Goal: Navigation & Orientation: Find specific page/section

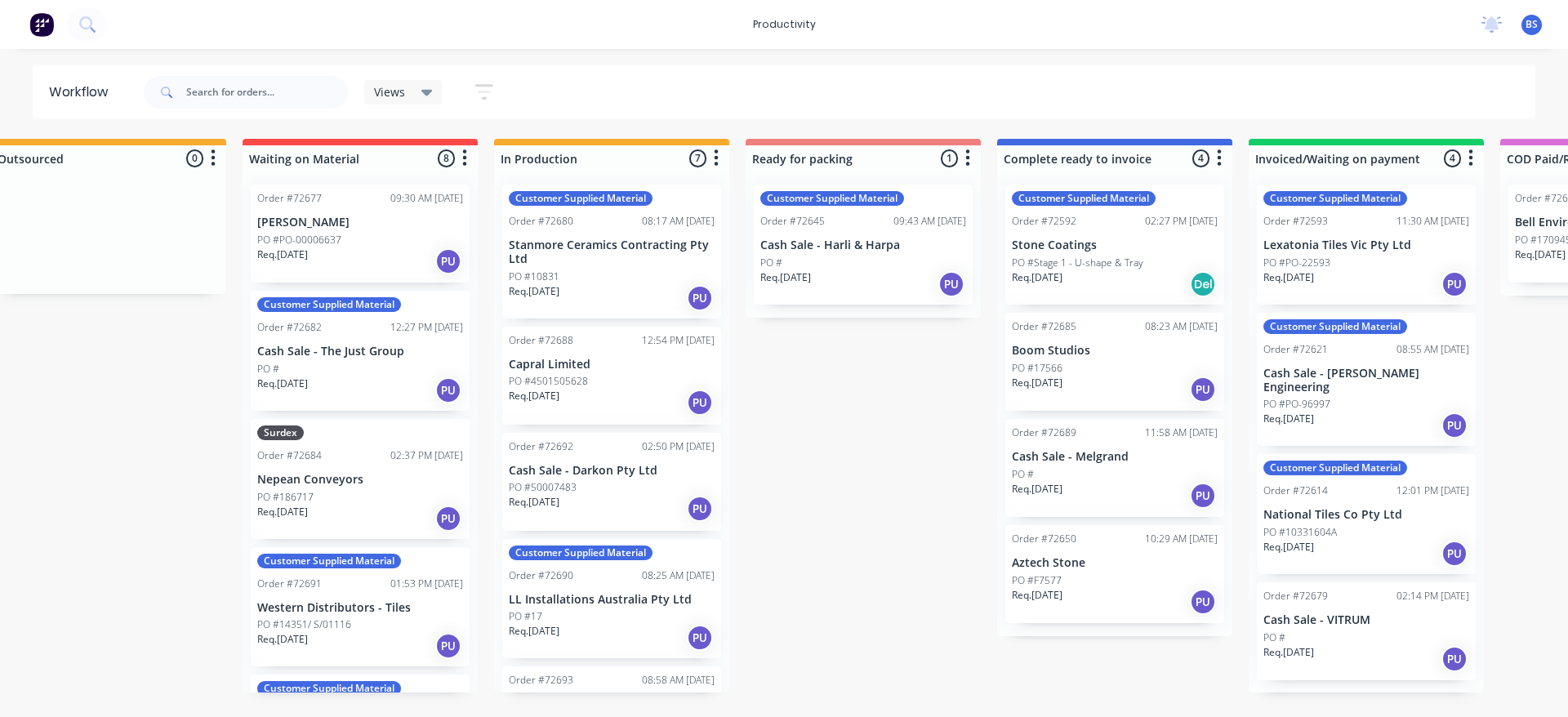
scroll to position [0, 547]
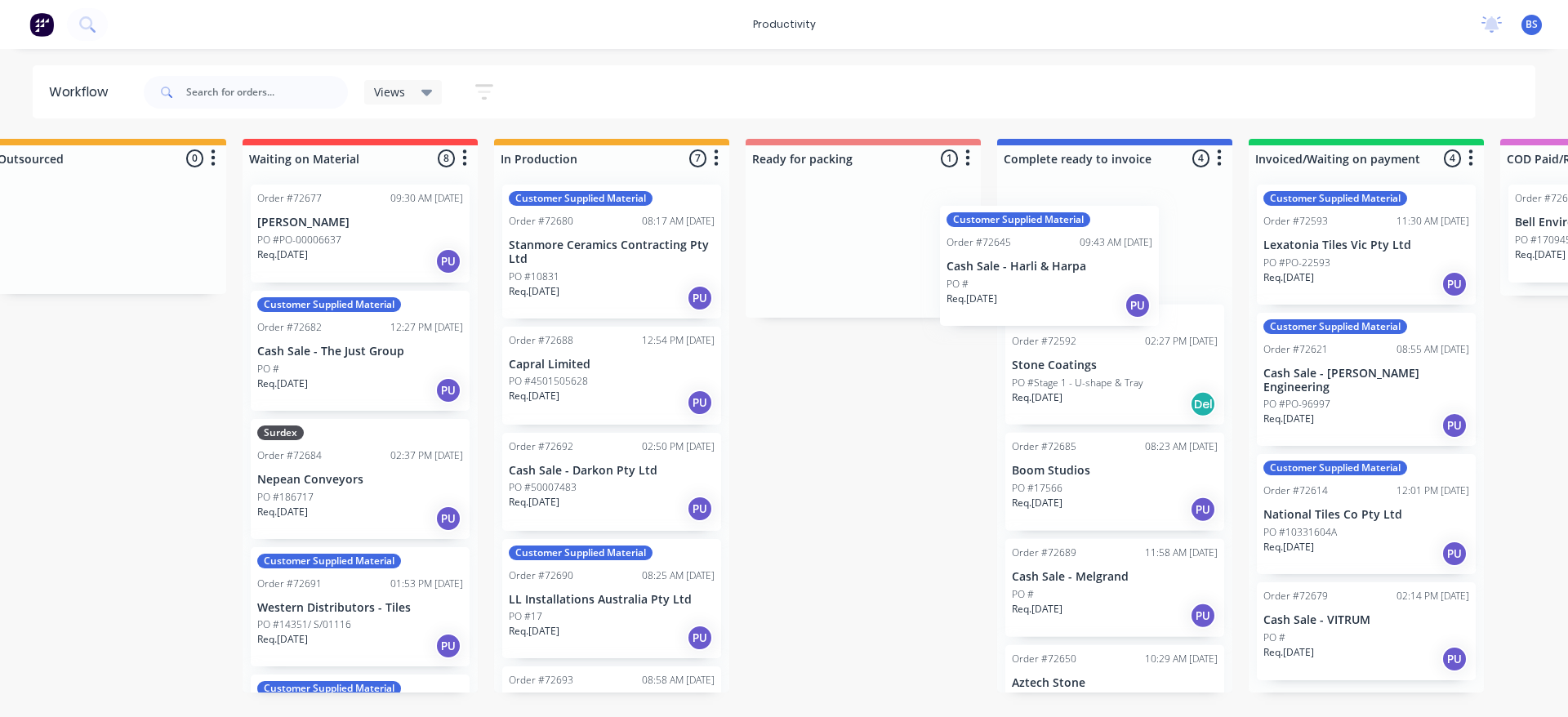
drag, startPoint x: 835, startPoint y: 300, endPoint x: 1026, endPoint y: 321, distance: 192.2
click at [1026, 321] on div "Submitted 1 Sort By Created date Required date Order number Customer name Most …" at bounding box center [921, 415] width 2961 height 554
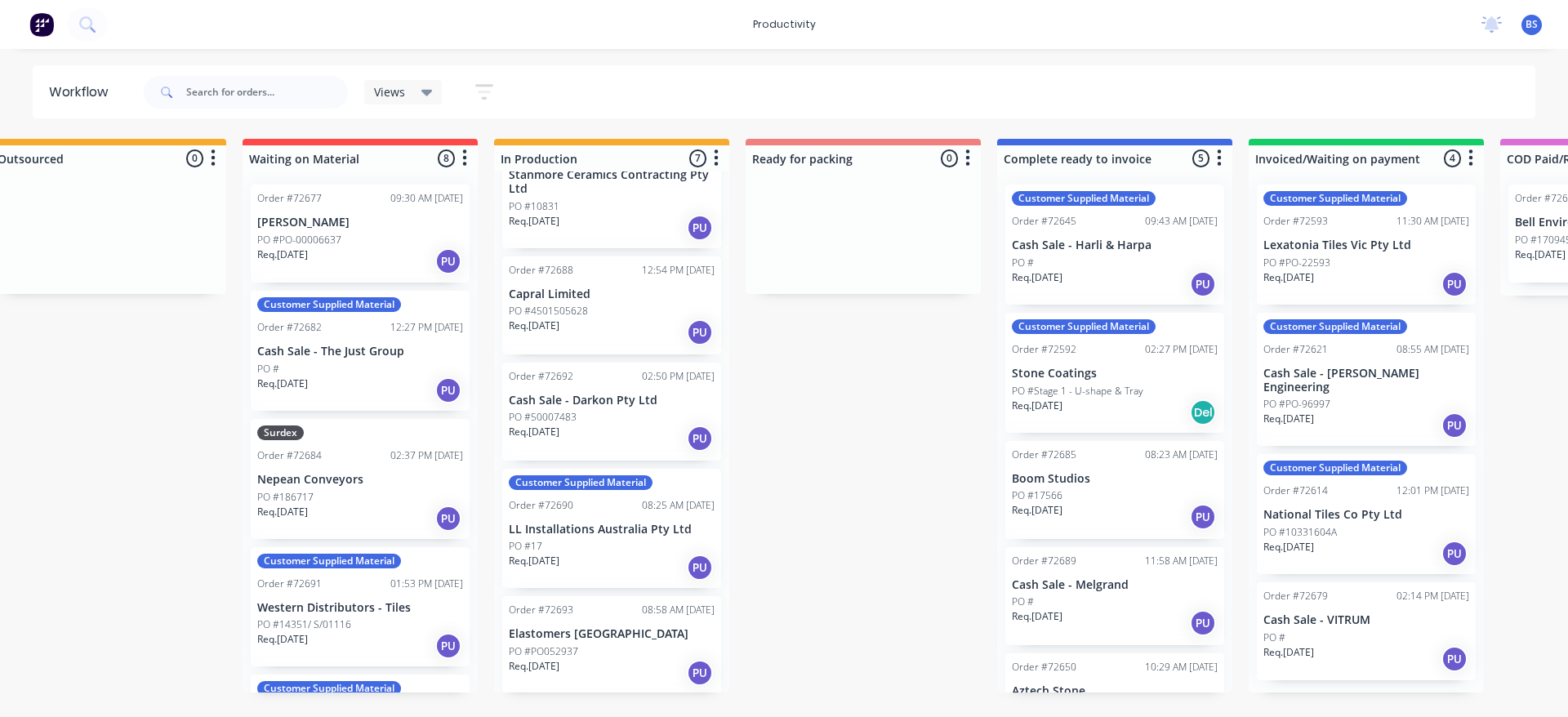
scroll to position [163, 0]
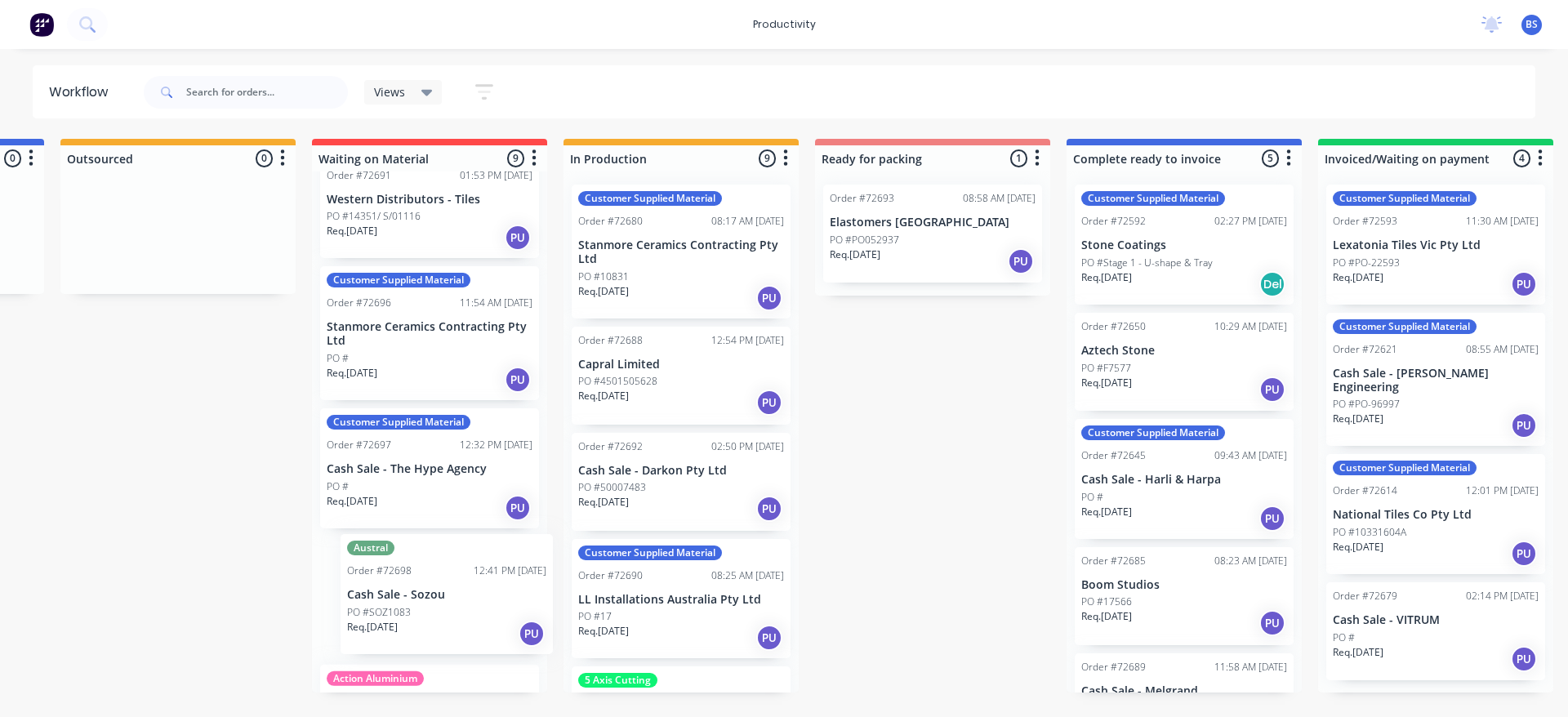
scroll to position [414, 0]
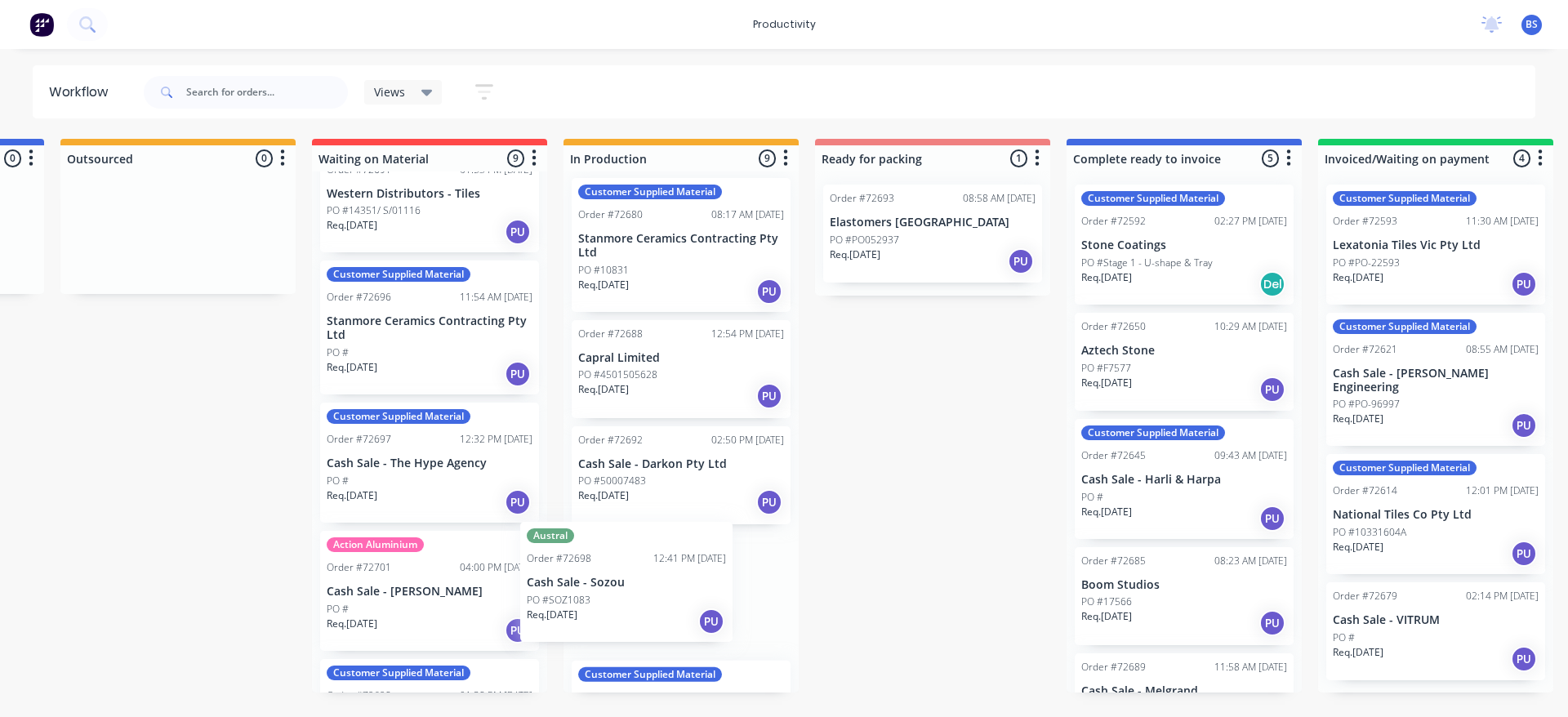
drag, startPoint x: 433, startPoint y: 620, endPoint x: 651, endPoint y: 605, distance: 218.5
click at [651, 605] on div "Submitted 1 Sort By Created date Required date Order number Customer name Most …" at bounding box center [990, 415] width 2961 height 554
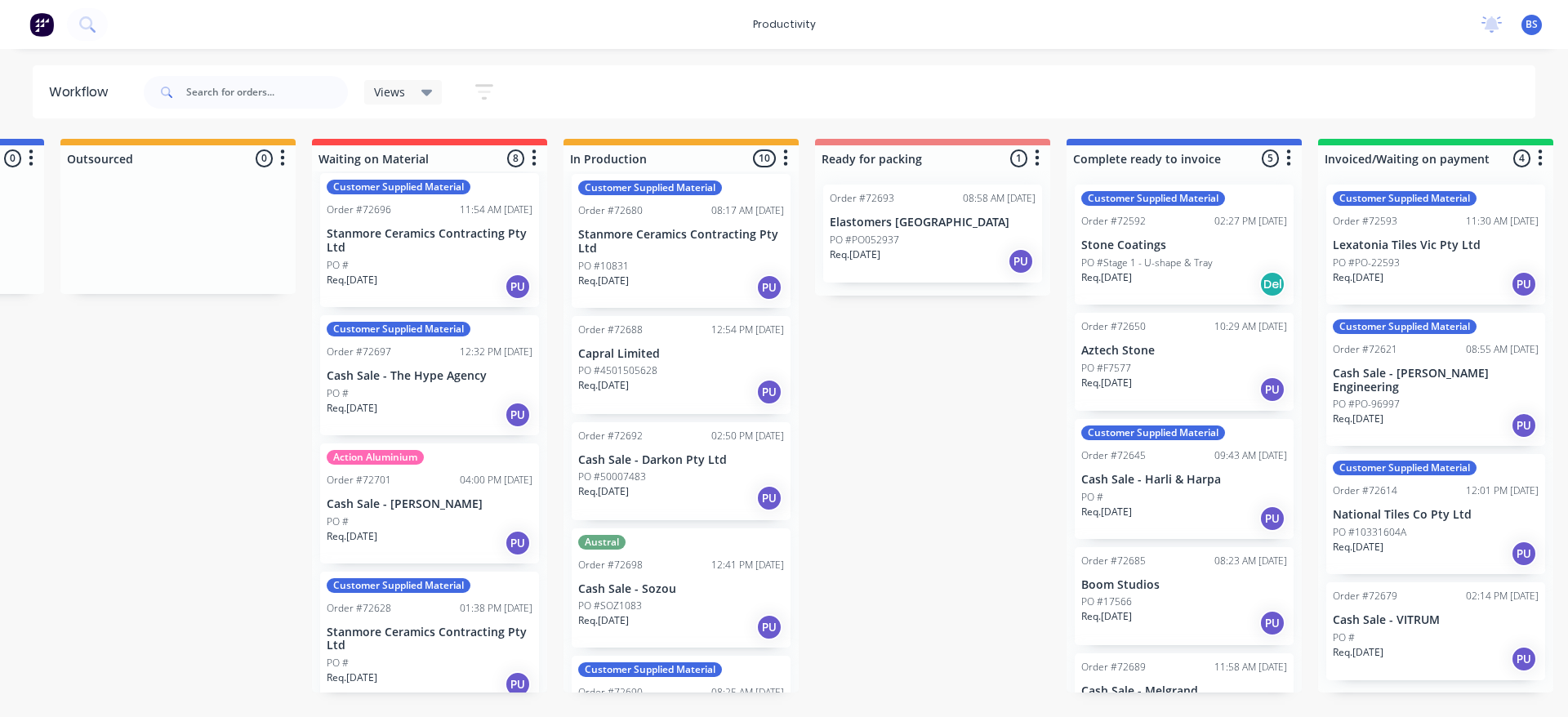
scroll to position [514, 0]
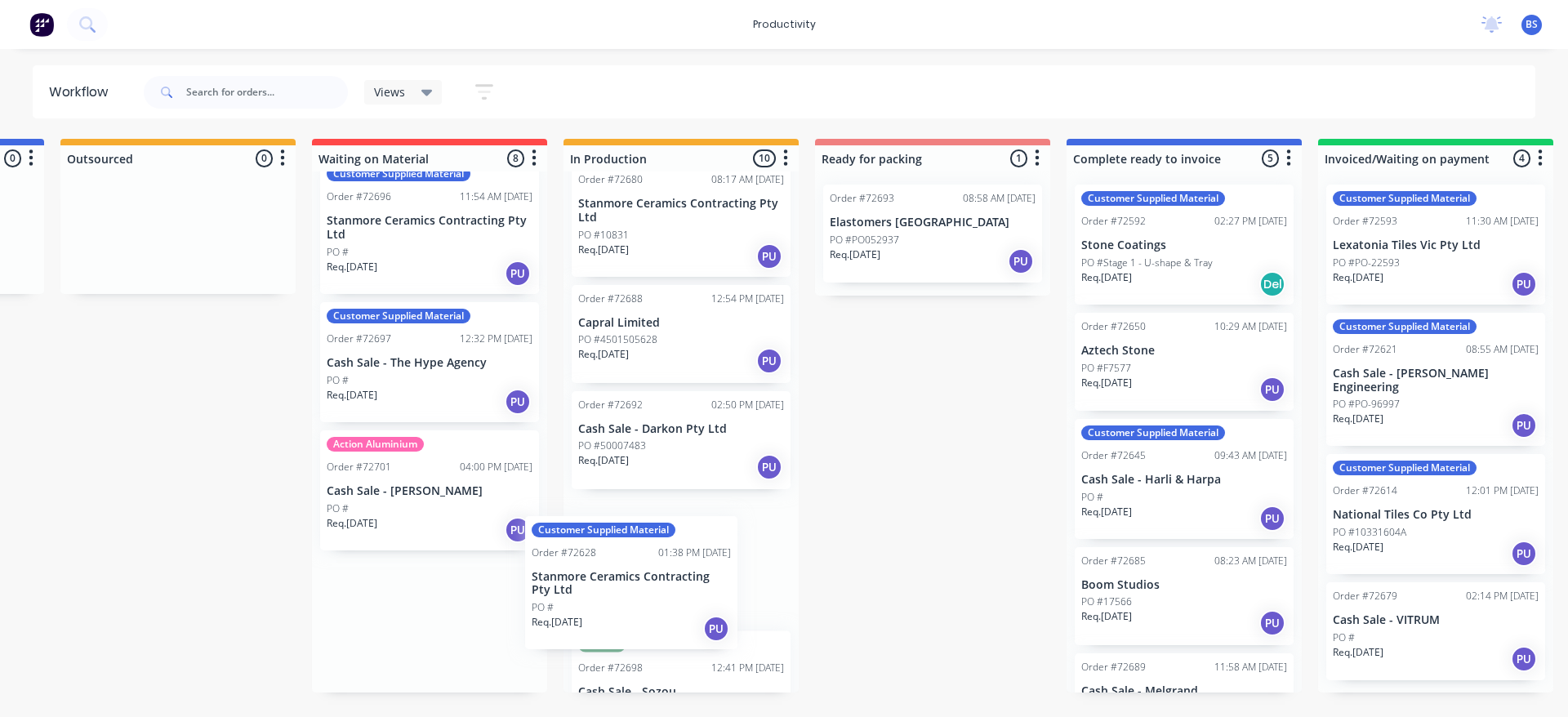
drag, startPoint x: 427, startPoint y: 656, endPoint x: 639, endPoint y: 614, distance: 216.1
click at [639, 614] on div "Submitted 1 Sort By Created date Required date Order number Customer name Most …" at bounding box center [990, 415] width 2961 height 554
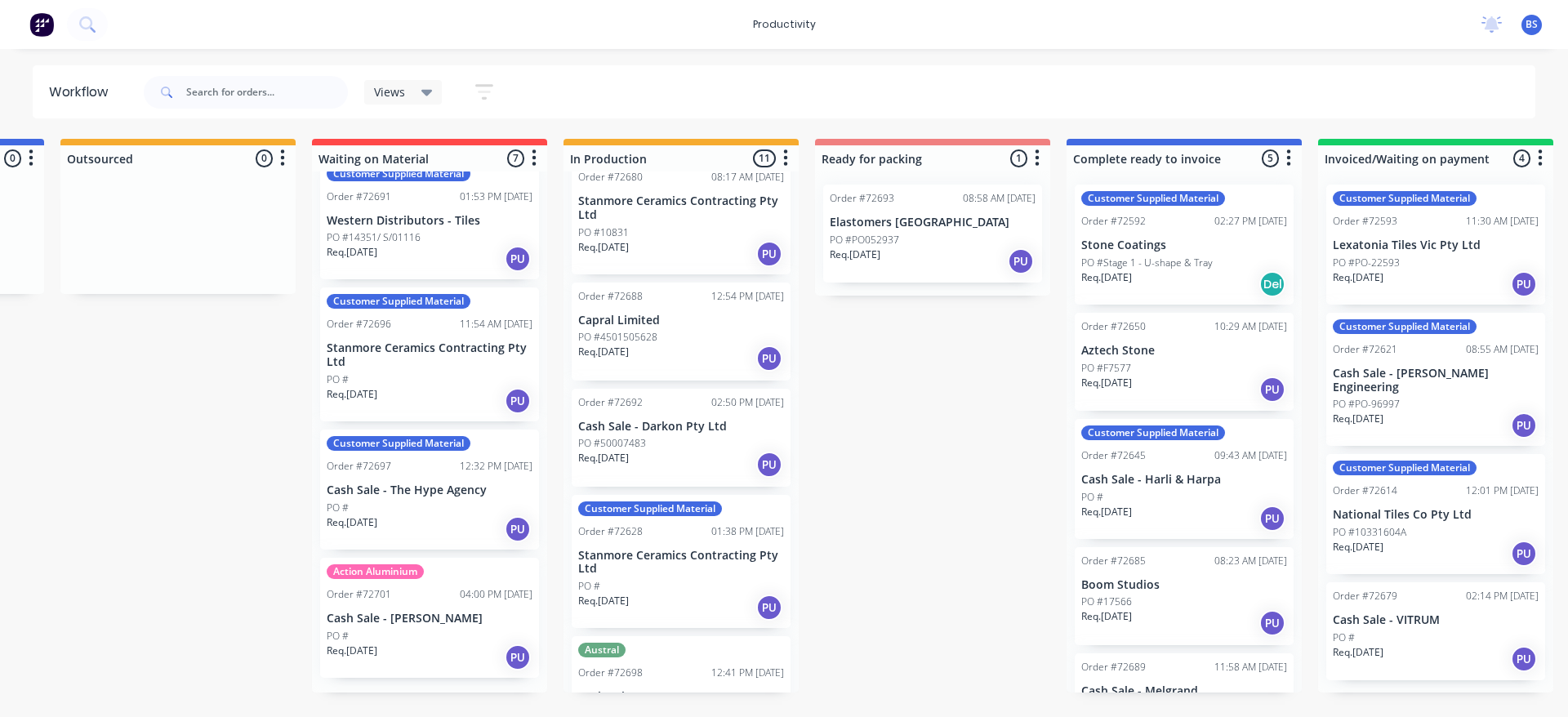
scroll to position [373, 0]
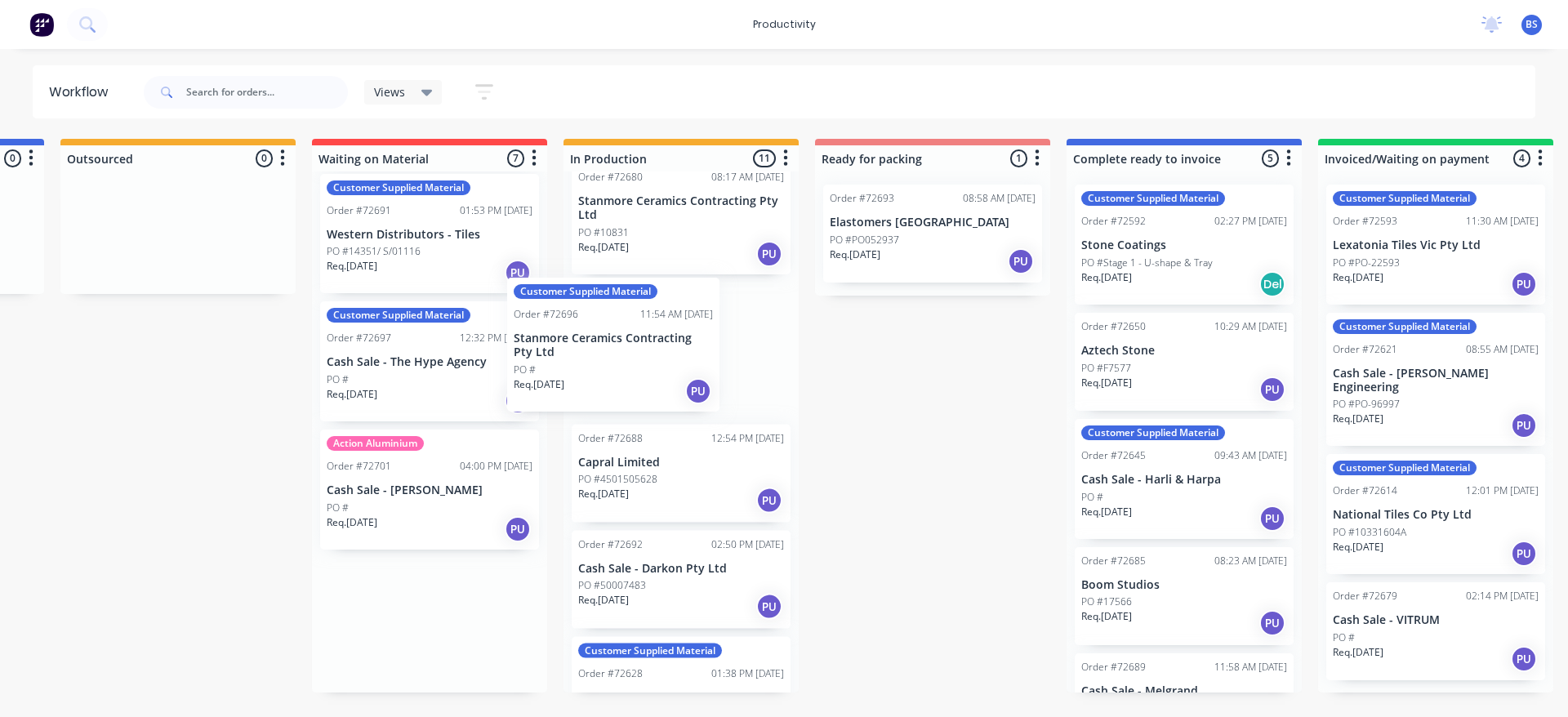
drag, startPoint x: 439, startPoint y: 412, endPoint x: 652, endPoint y: 386, distance: 214.6
click at [652, 386] on div "Submitted 1 Sort By Created date Required date Order number Customer name Most …" at bounding box center [990, 415] width 2961 height 554
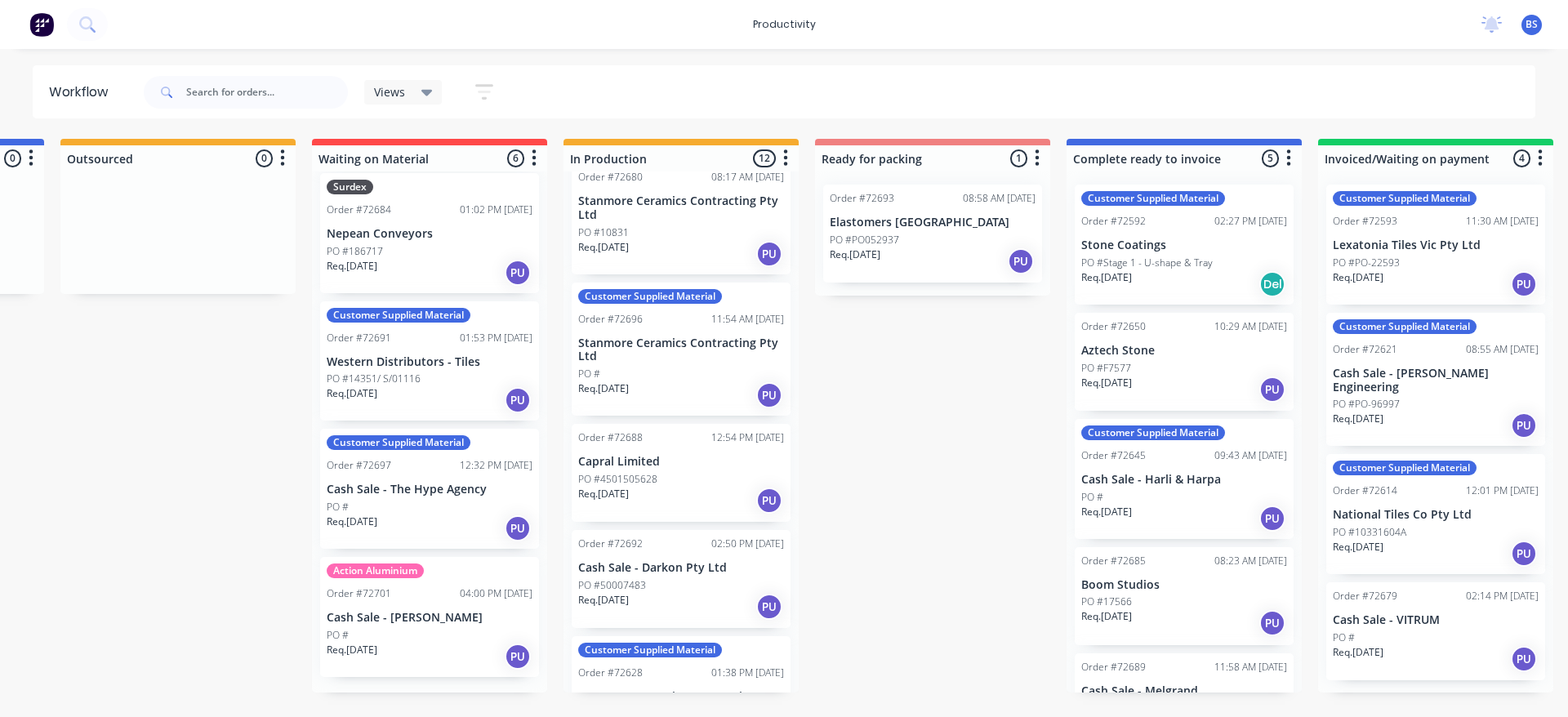
scroll to position [231, 0]
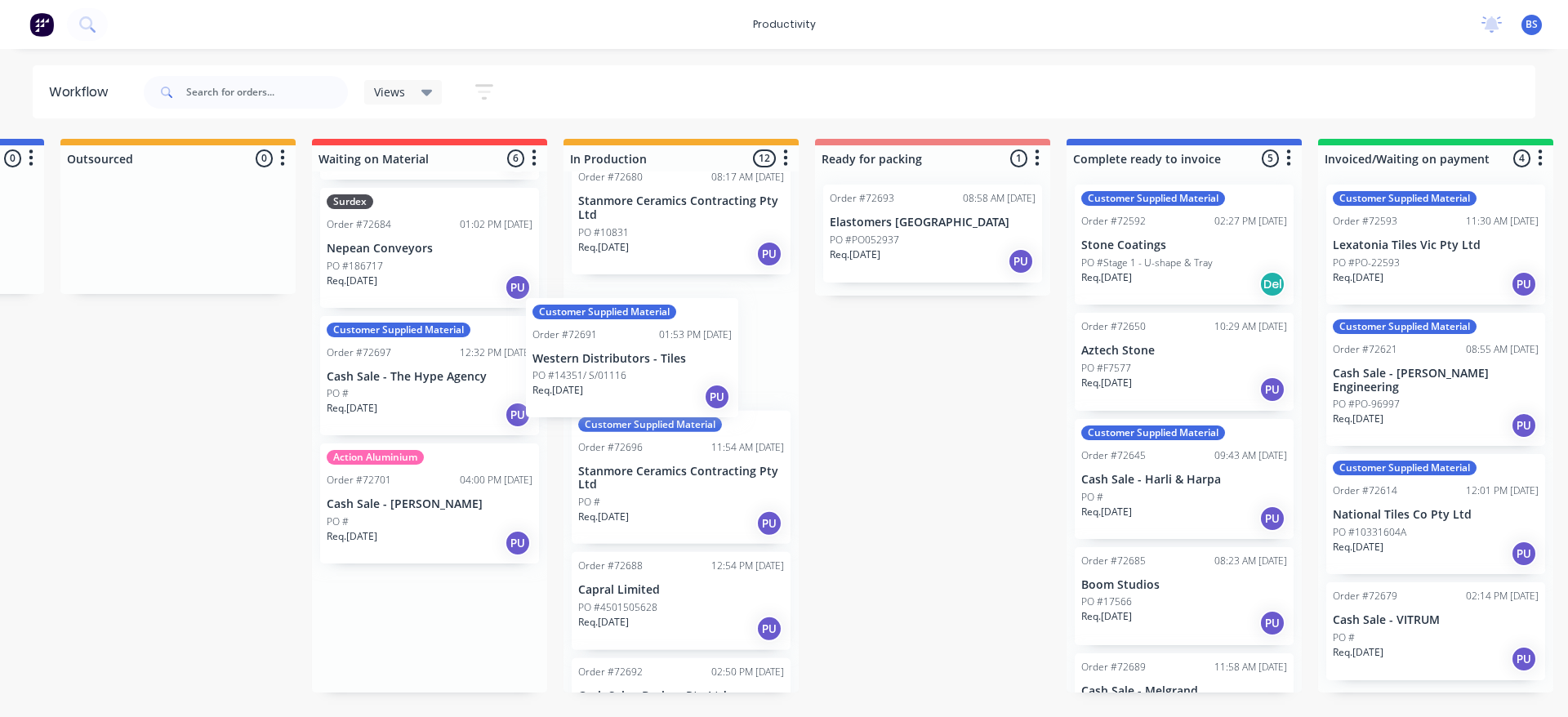
drag, startPoint x: 437, startPoint y: 414, endPoint x: 650, endPoint y: 394, distance: 213.9
click at [650, 394] on div "Submitted 1 Sort By Created date Required date Order number Customer name Most …" at bounding box center [990, 415] width 2961 height 554
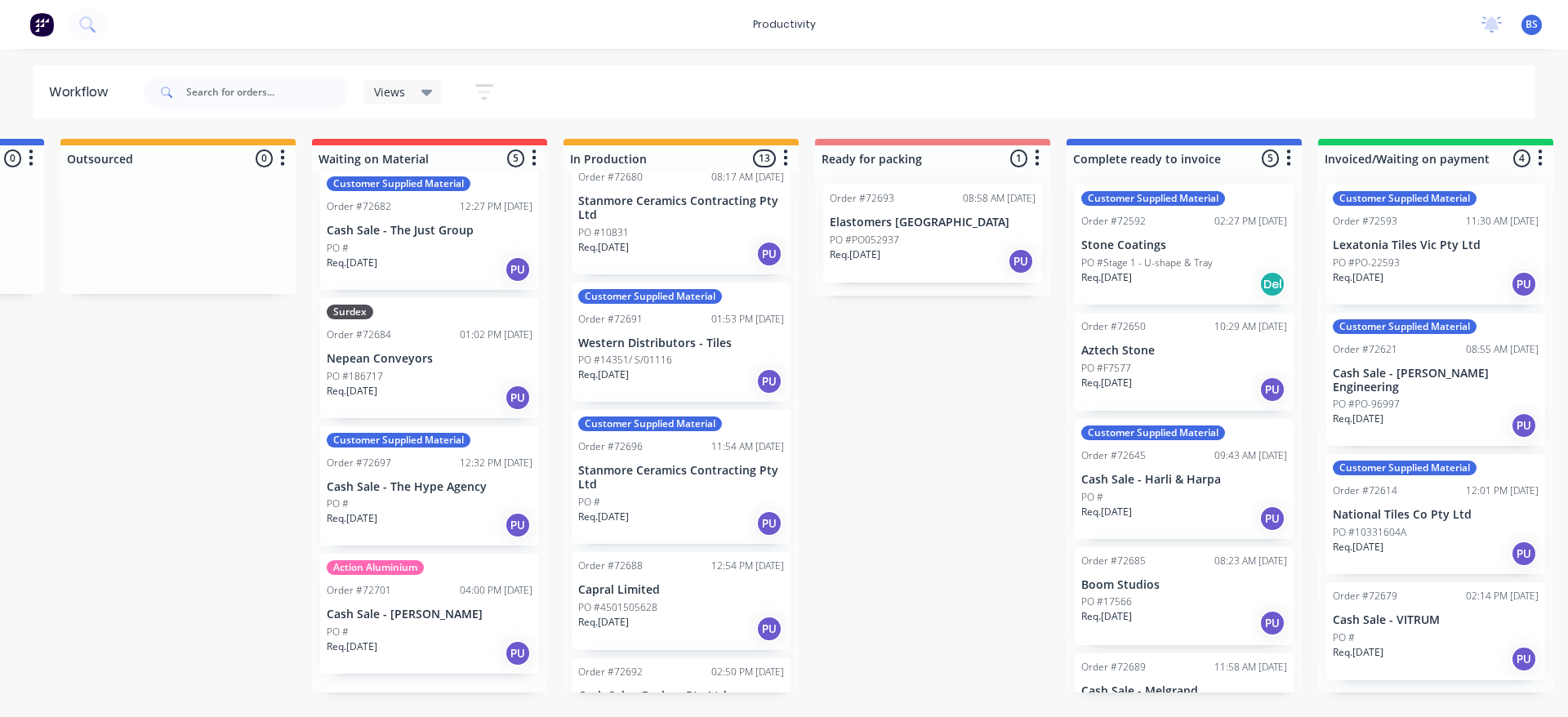
scroll to position [103, 0]
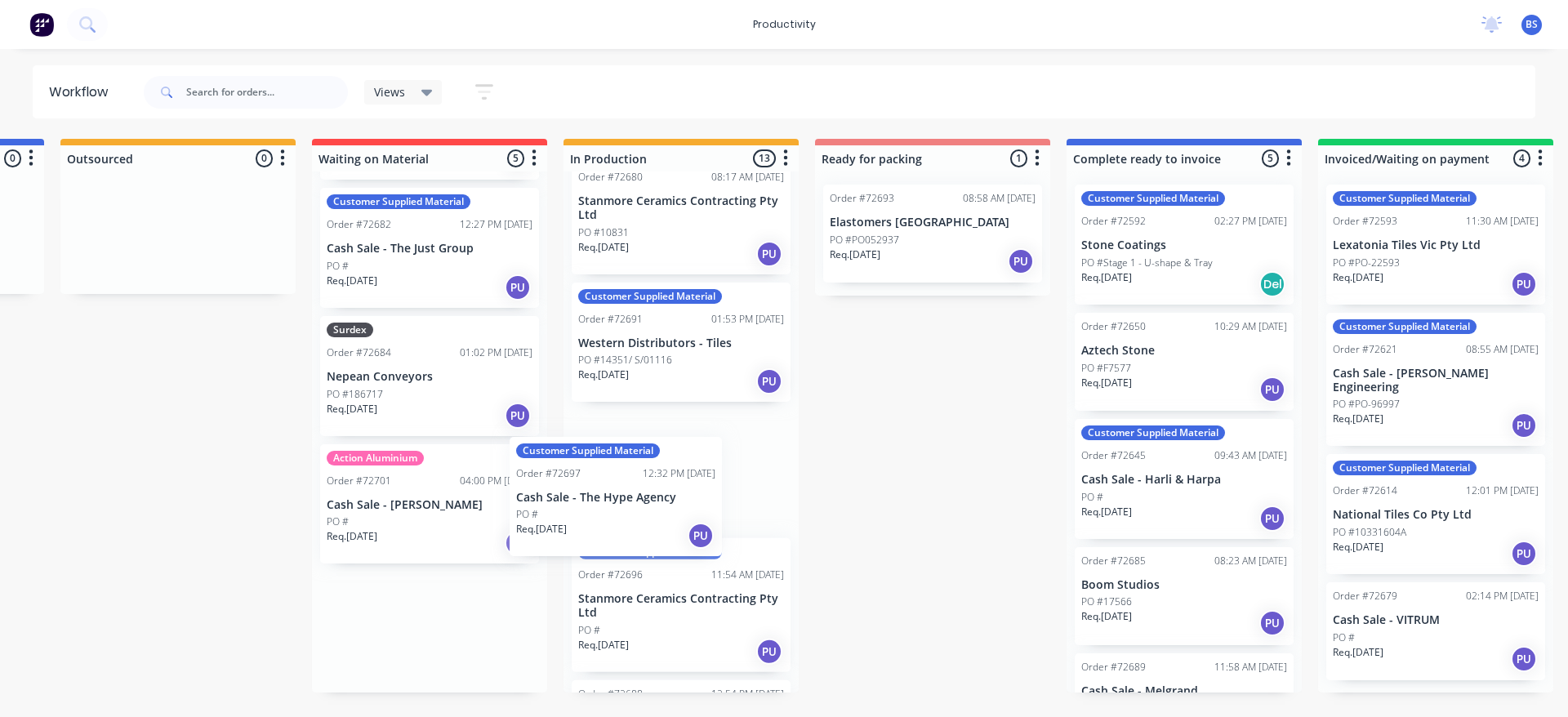
drag, startPoint x: 438, startPoint y: 552, endPoint x: 681, endPoint y: 542, distance: 243.2
click at [681, 542] on div "Submitted 1 Sort By Created date Required date Order number Customer name Most …" at bounding box center [990, 415] width 2961 height 554
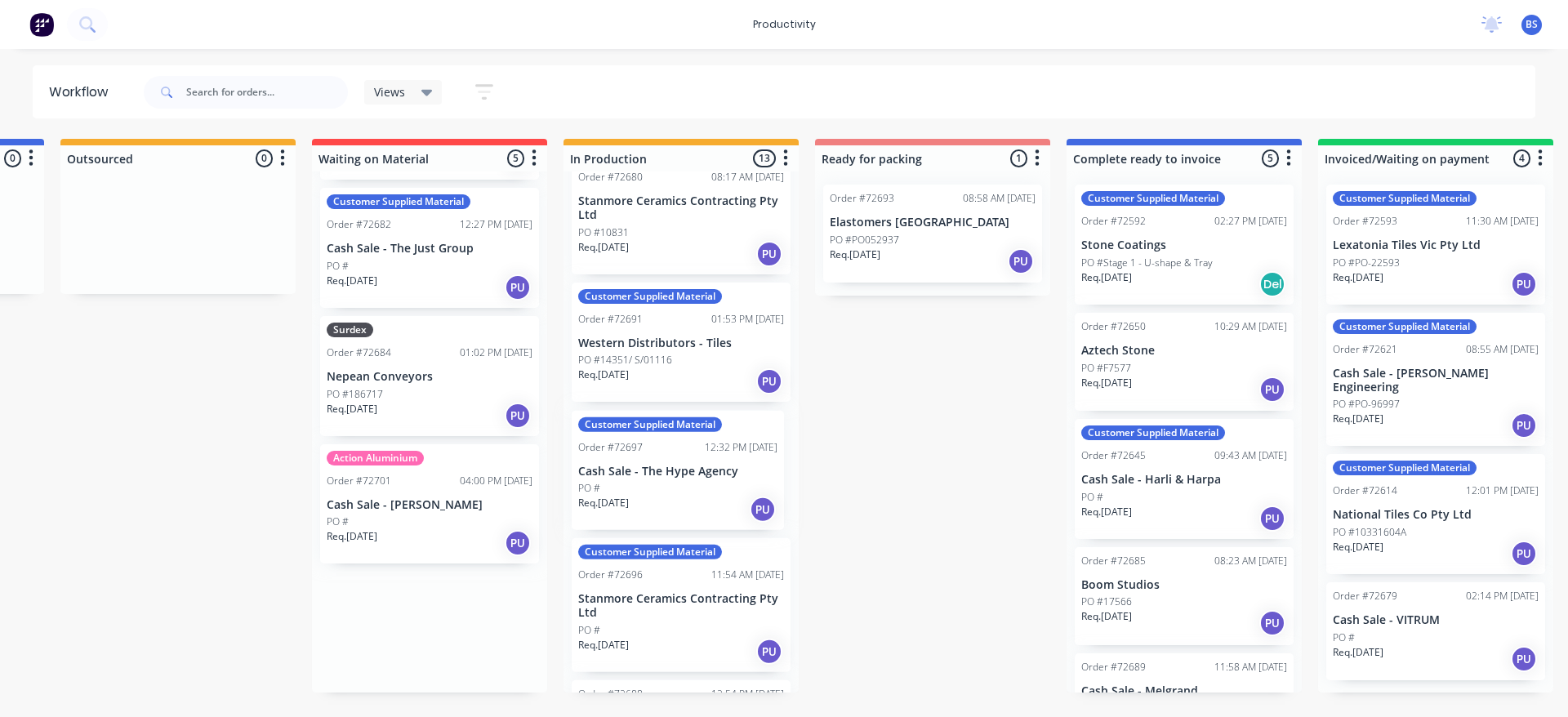
scroll to position [0, 0]
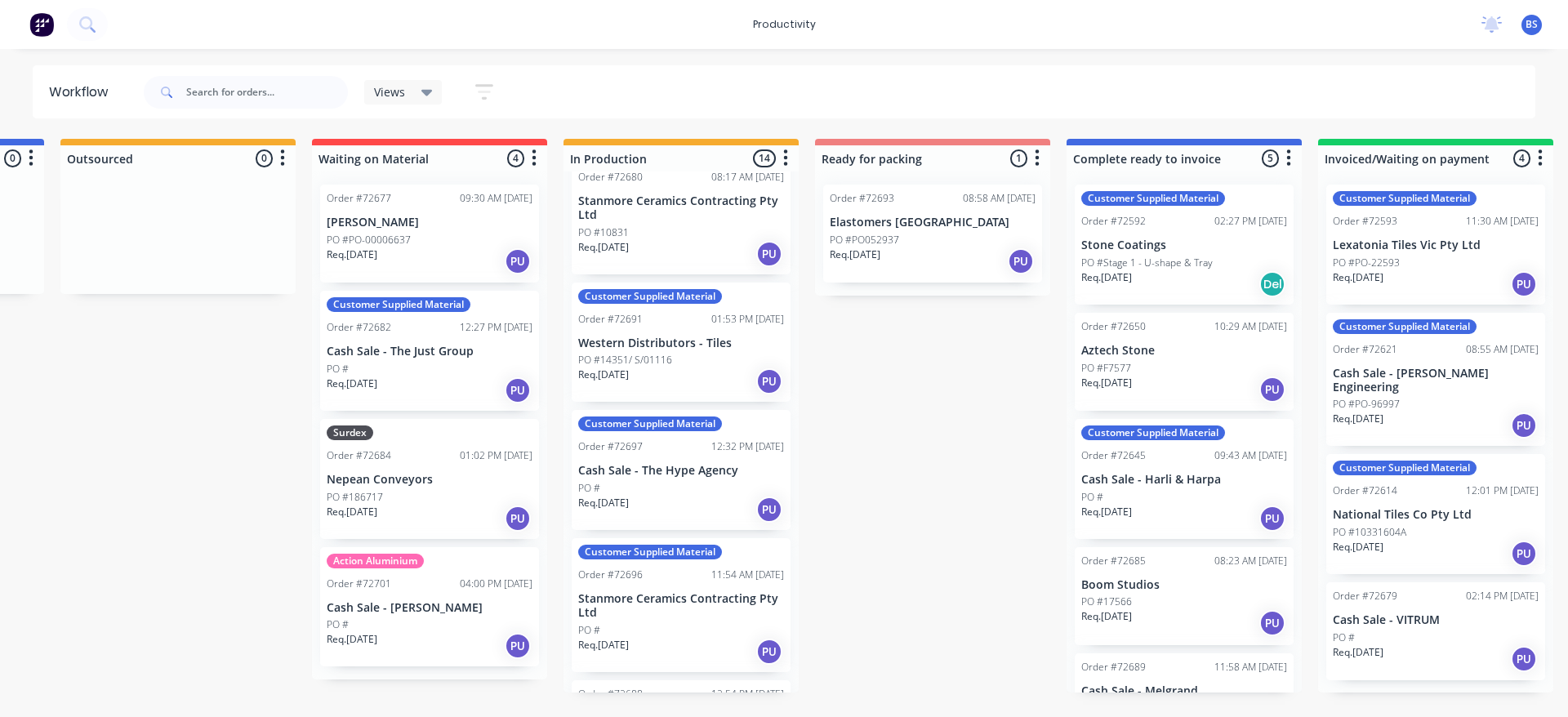
click at [784, 160] on icon "button" at bounding box center [786, 158] width 5 height 20
click at [776, 192] on button "Sort By" at bounding box center [714, 194] width 163 height 27
click at [833, 229] on date "Required date" at bounding box center [881, 229] width 163 height 27
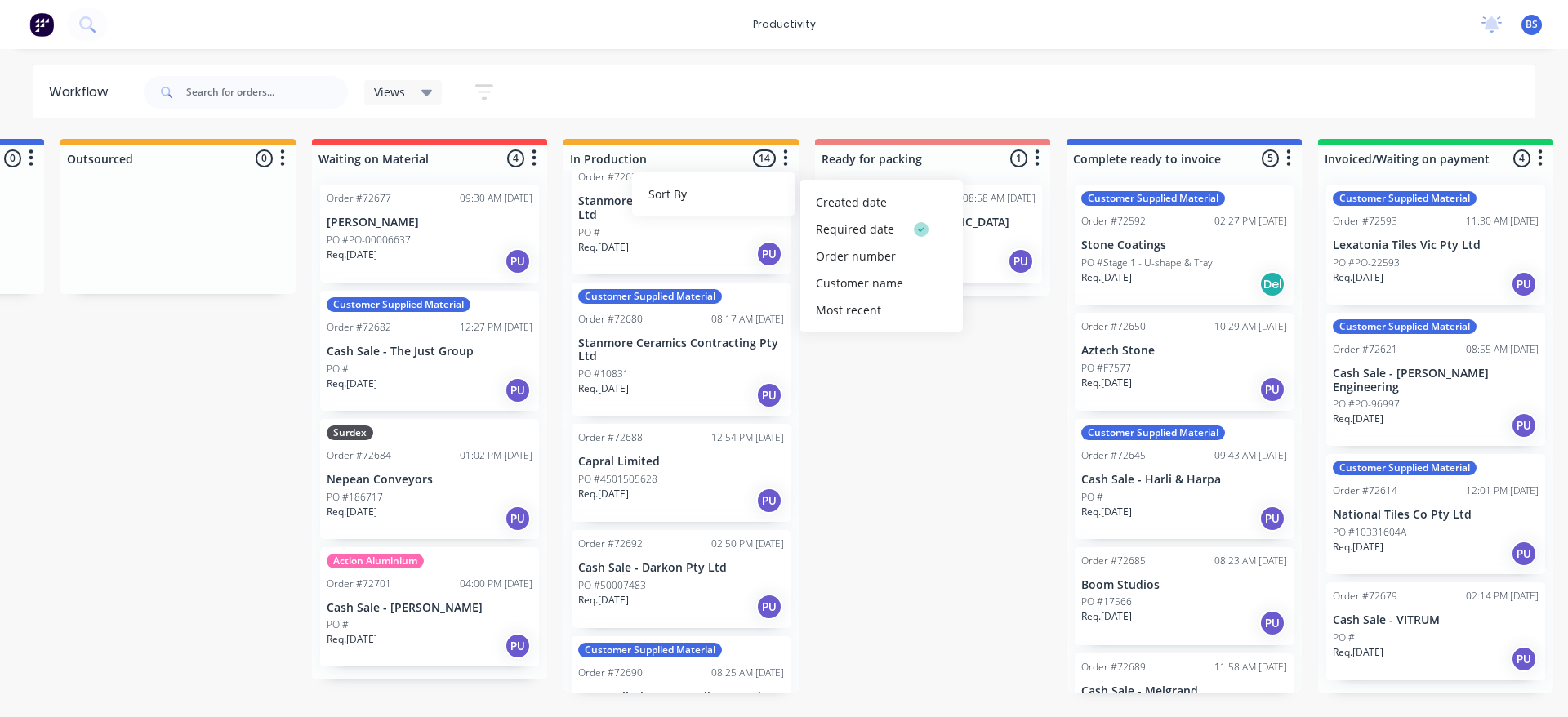
click at [726, 377] on div "PO #10831" at bounding box center [681, 373] width 206 height 14
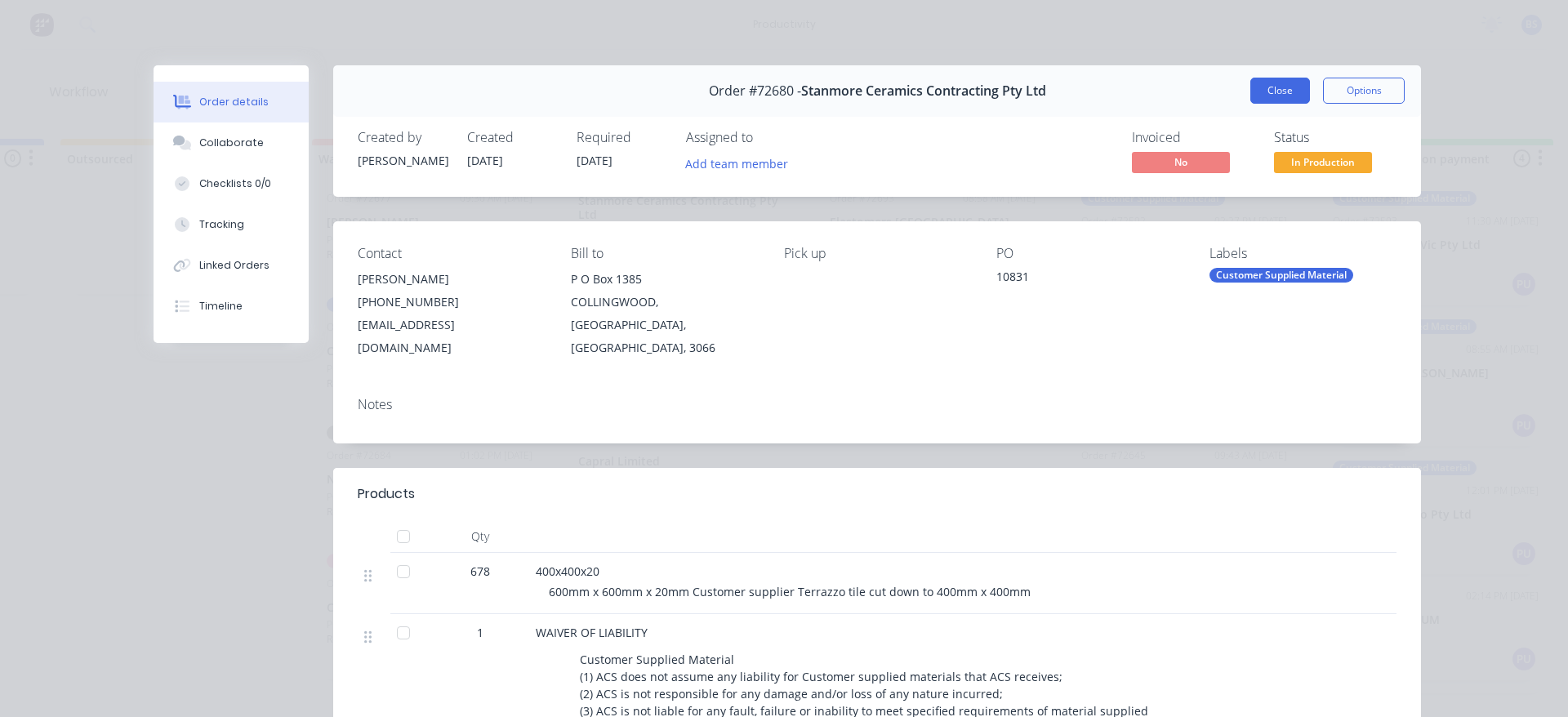
click at [1267, 93] on button "Close" at bounding box center [1280, 90] width 60 height 26
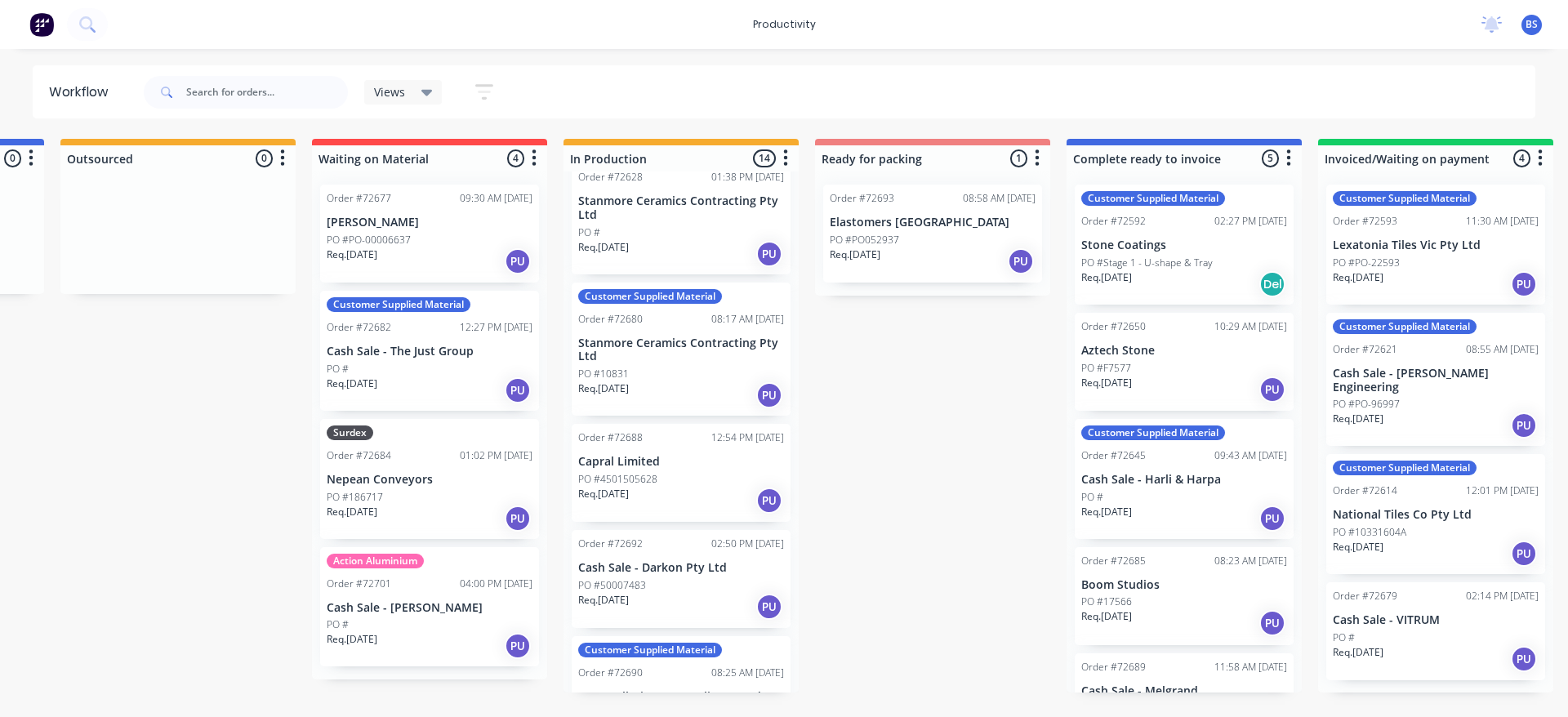
click at [700, 255] on div "Req. 04/08/25 PU" at bounding box center [681, 254] width 206 height 28
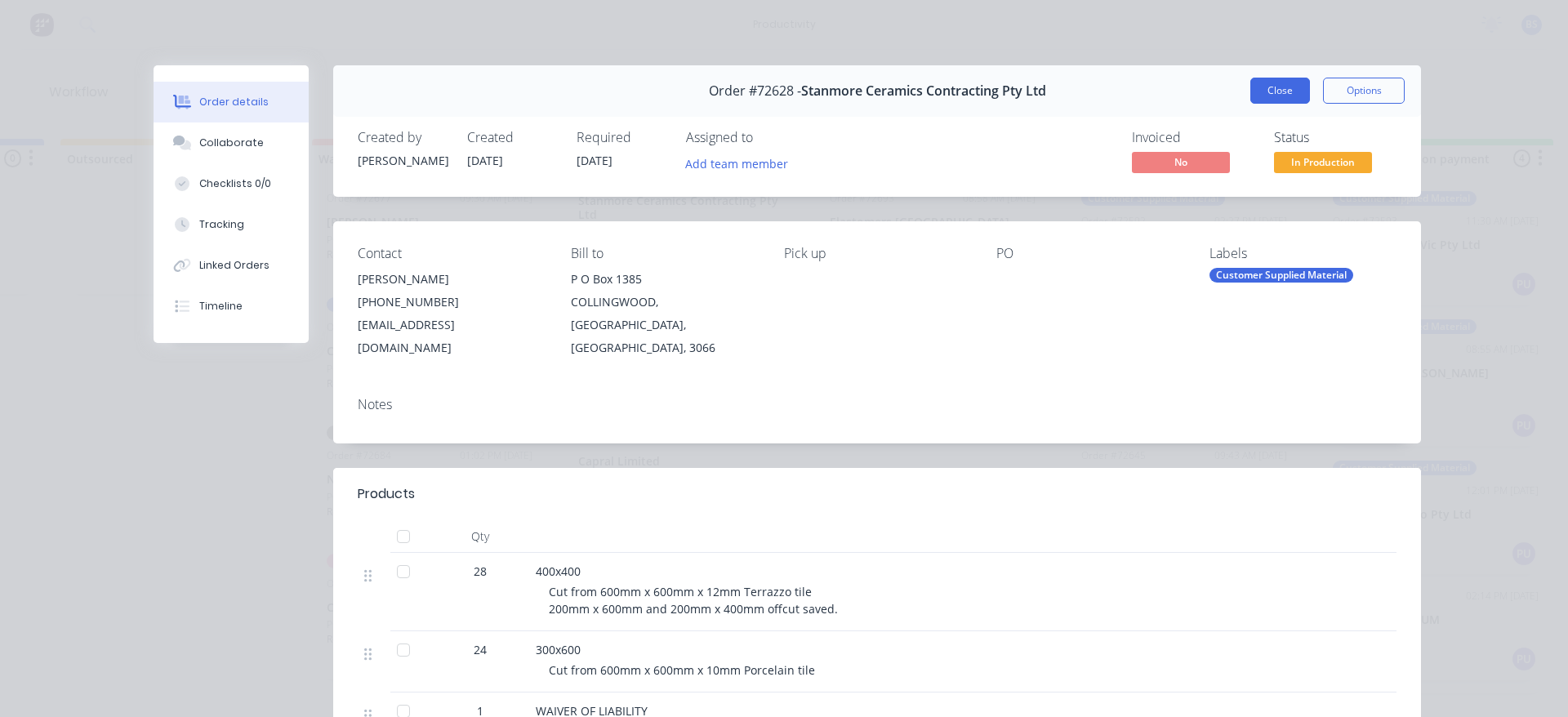
click at [1278, 82] on button "Close" at bounding box center [1280, 90] width 60 height 26
